Goal: Information Seeking & Learning: Learn about a topic

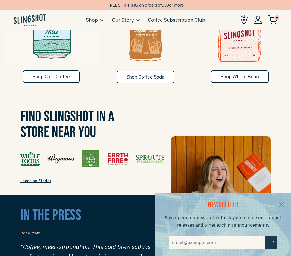
scroll to position [308, 0]
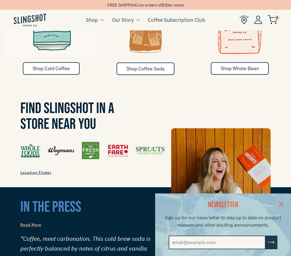
click at [284, 206] on link at bounding box center [281, 204] width 19 height 21
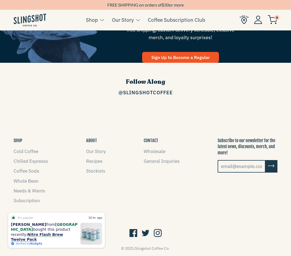
scroll to position [644, 0]
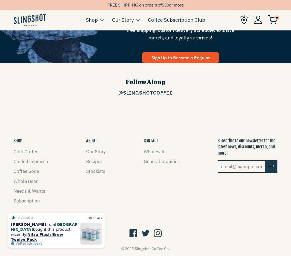
click at [160, 229] on icon at bounding box center [158, 234] width 8 height 10
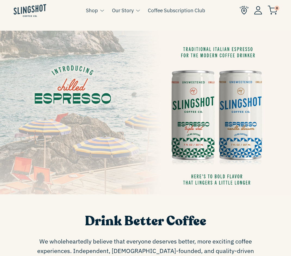
scroll to position [480, 0]
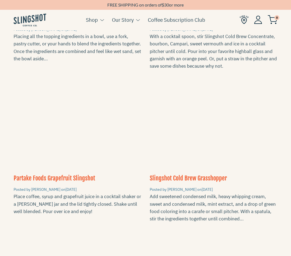
scroll to position [724, 0]
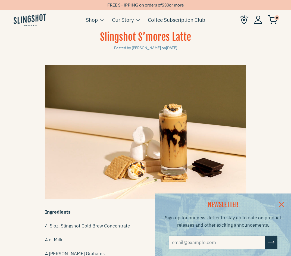
click at [281, 201] on link at bounding box center [281, 204] width 19 height 21
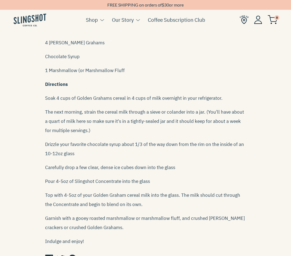
scroll to position [211, 0]
